Goal: Navigation & Orientation: Find specific page/section

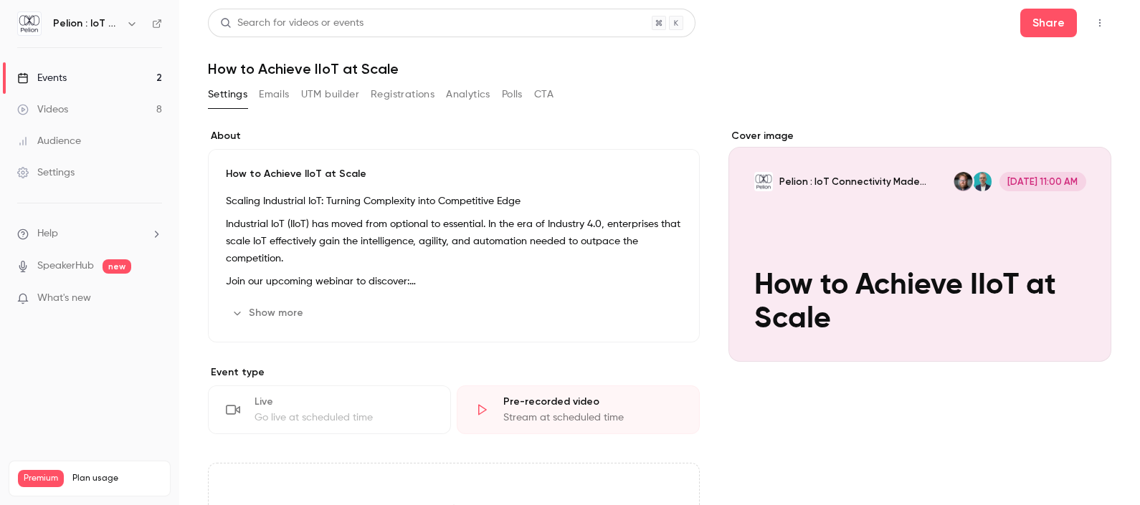
click at [82, 117] on link "Videos 8" at bounding box center [89, 110] width 179 height 32
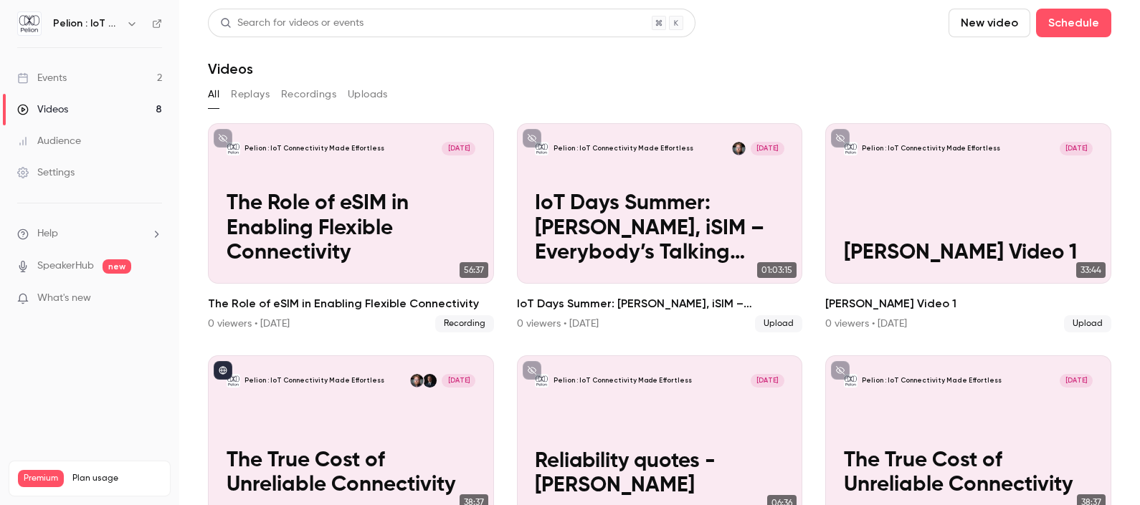
click at [102, 81] on link "Events 2" at bounding box center [89, 78] width 179 height 32
